Goal: Find specific page/section: Find specific page/section

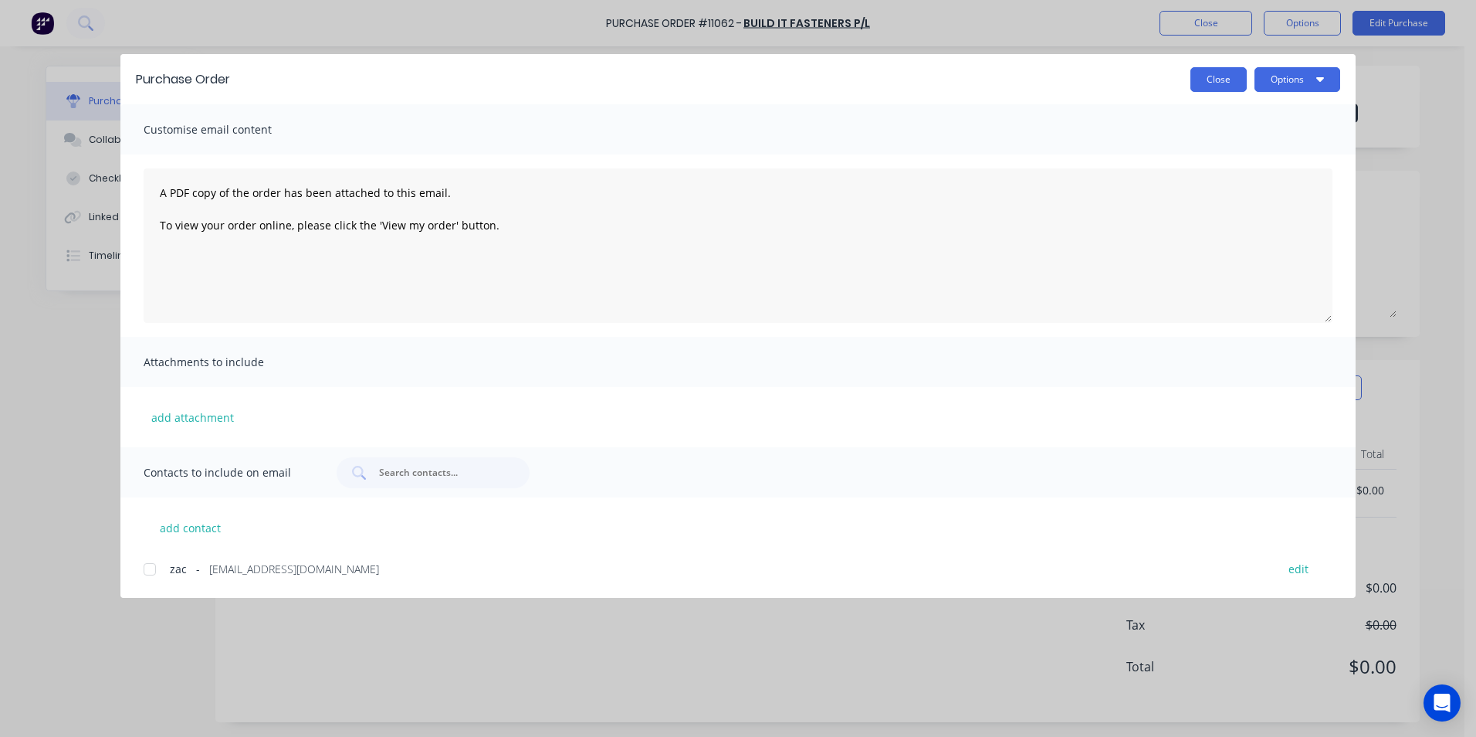
click at [1202, 90] on button "Close" at bounding box center [1219, 79] width 56 height 25
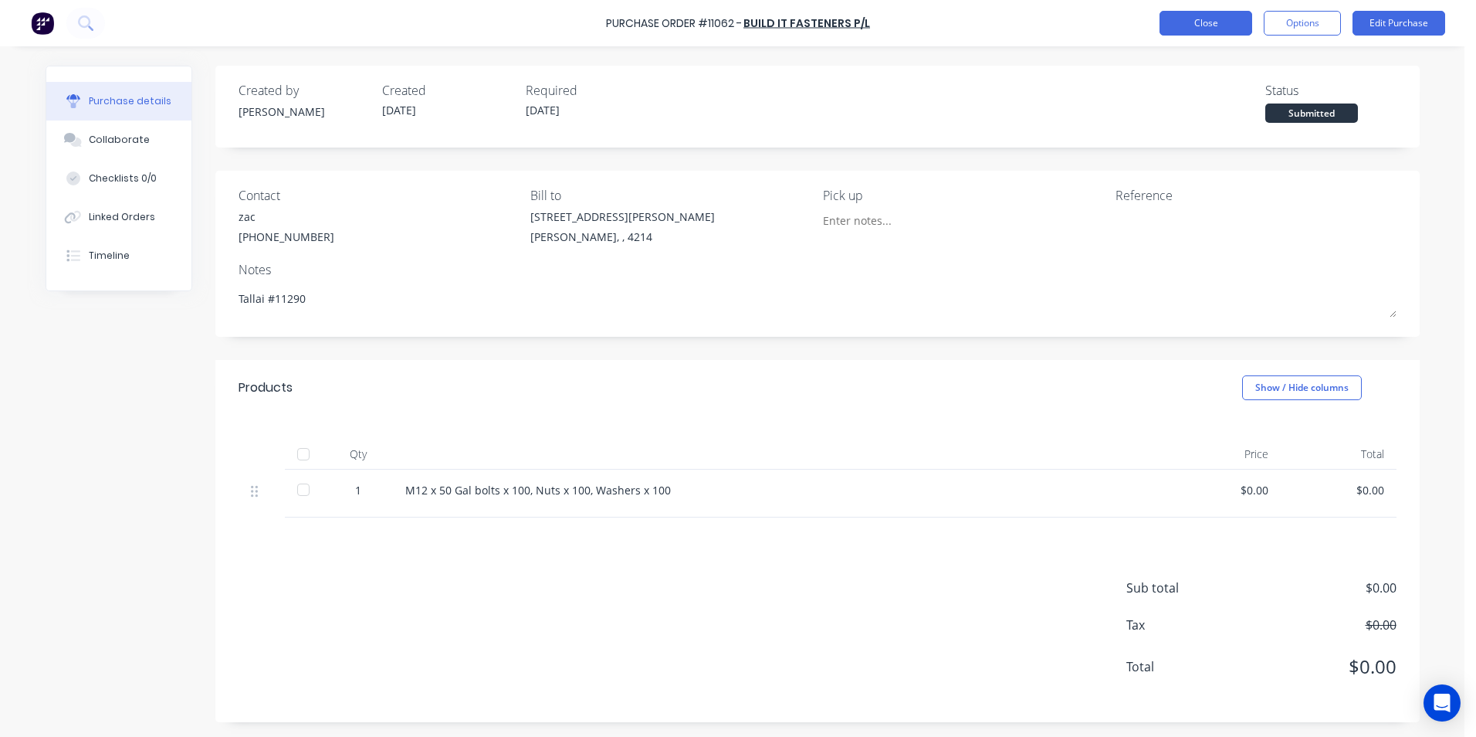
click at [1174, 22] on button "Close" at bounding box center [1206, 23] width 93 height 25
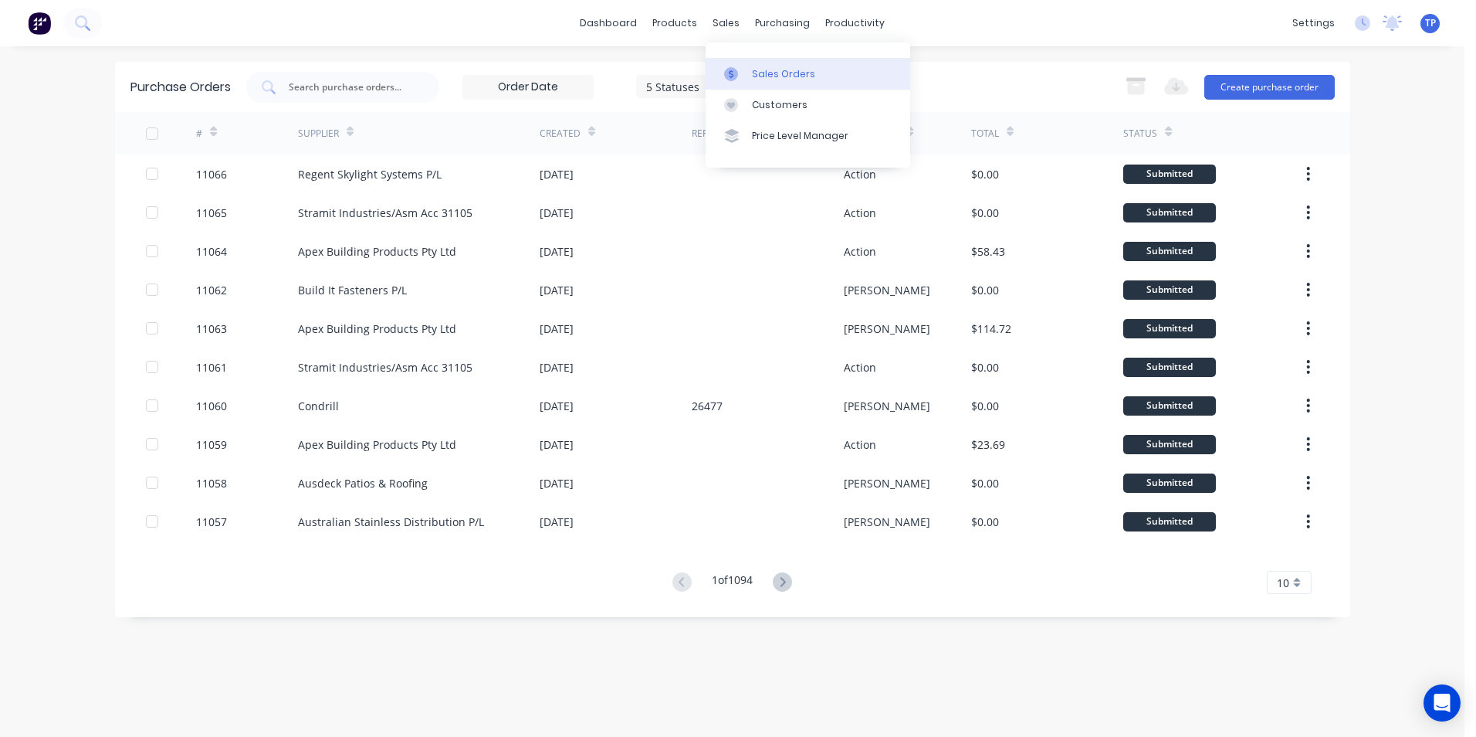
click at [768, 73] on div "Sales Orders" at bounding box center [783, 74] width 63 height 14
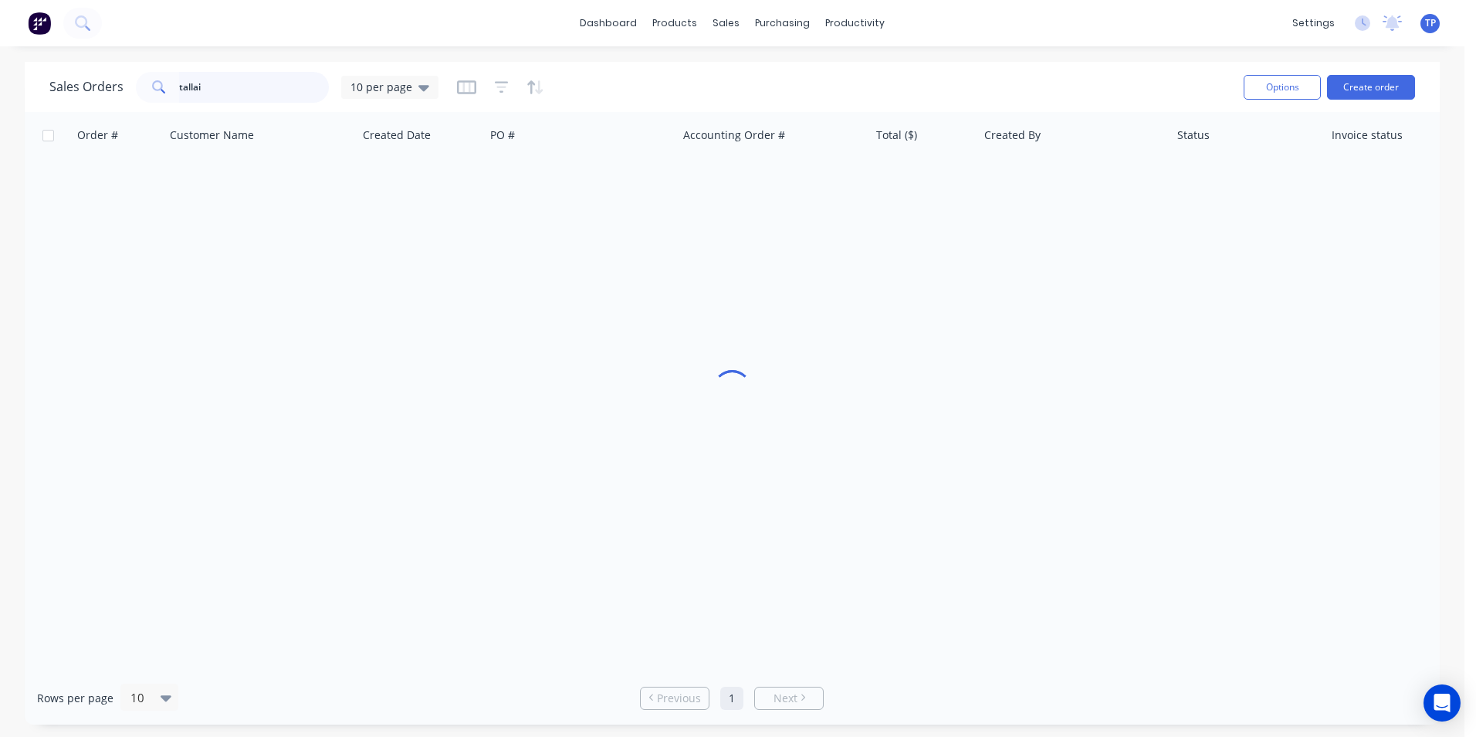
click at [239, 94] on input "tallai" at bounding box center [254, 87] width 151 height 31
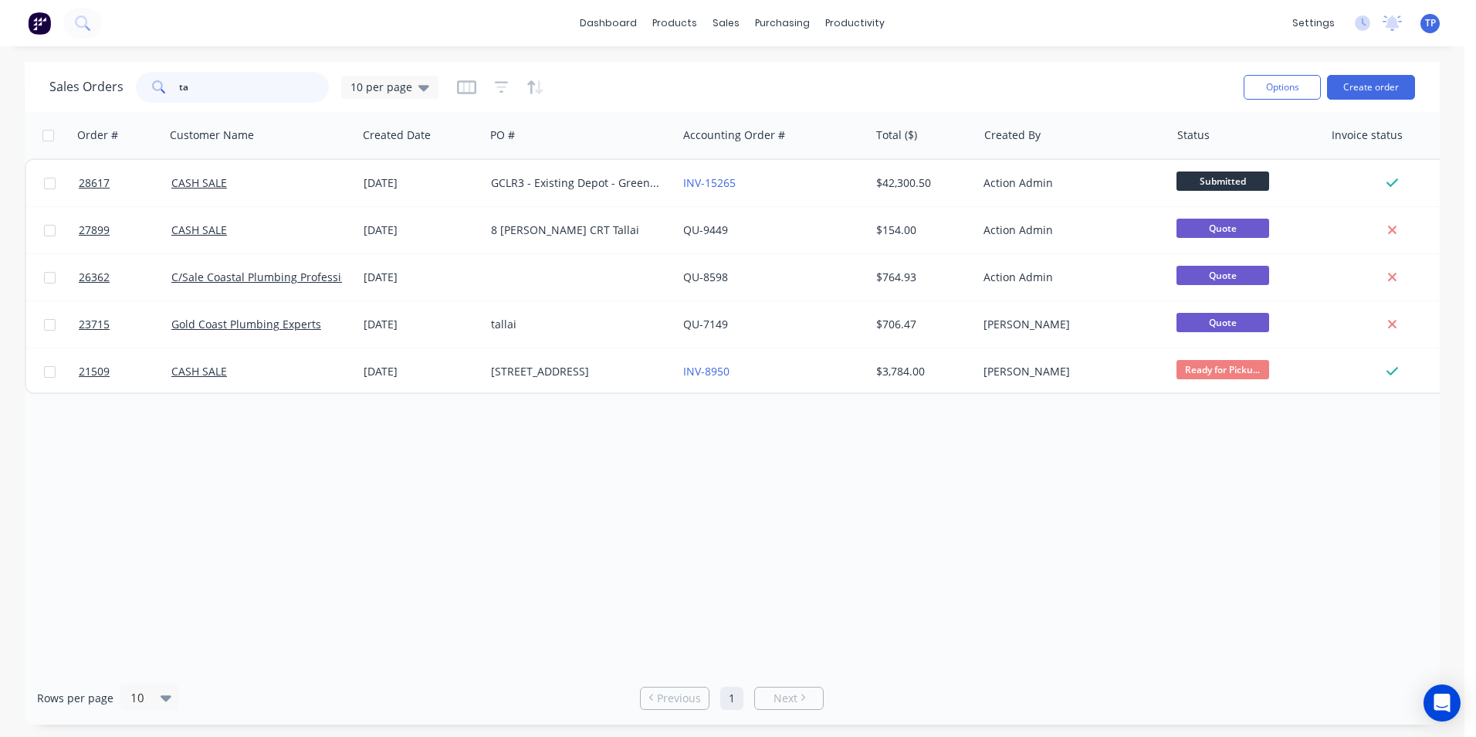
type input "t"
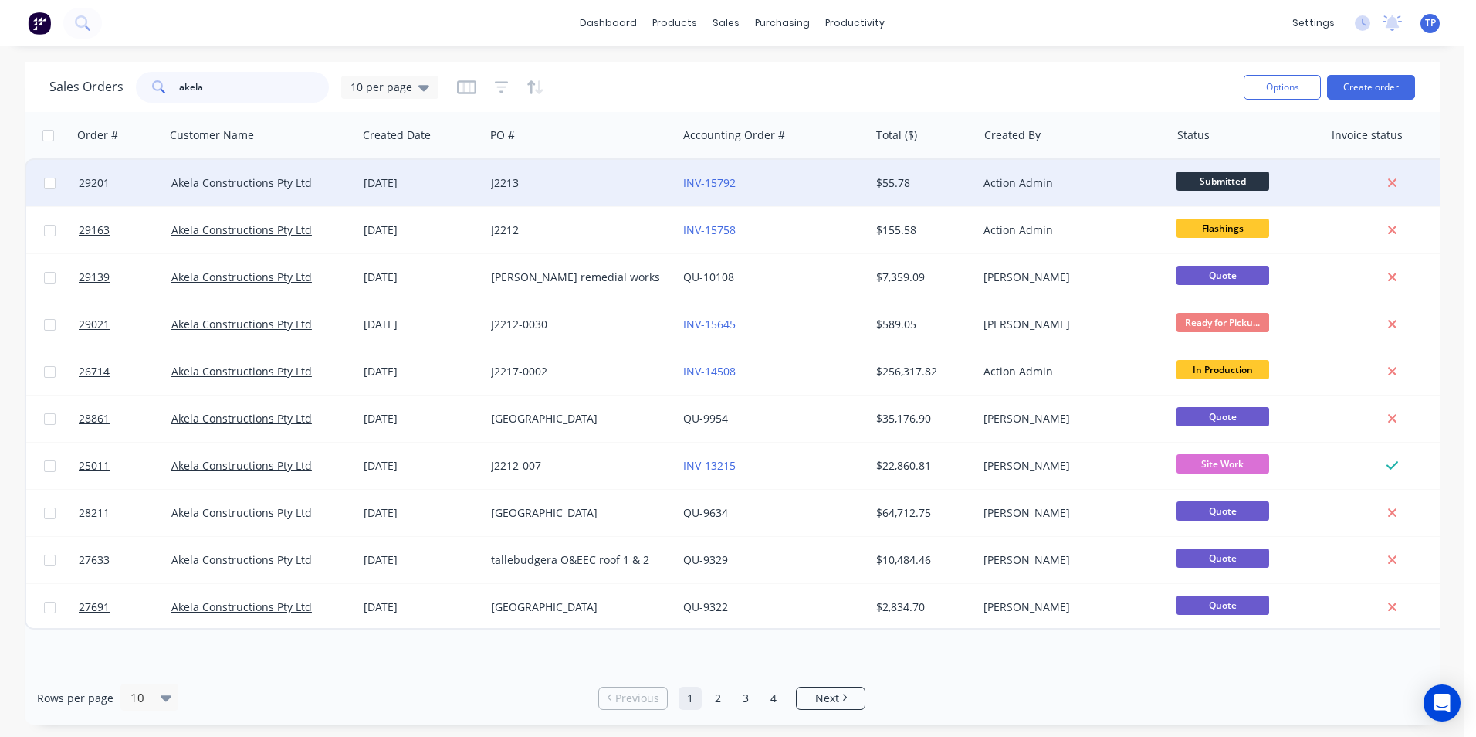
type input "akela"
